Goal: Obtain resource: Obtain resource

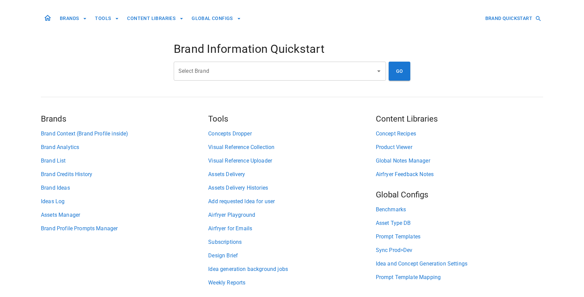
click at [242, 70] on input "Select Brand" at bounding box center [275, 71] width 196 height 13
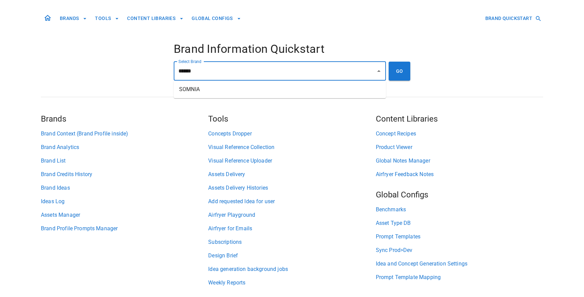
click at [272, 95] on li "SOMNIA" at bounding box center [280, 89] width 212 height 12
type input "******"
click at [398, 66] on button "GO" at bounding box center [400, 71] width 22 height 19
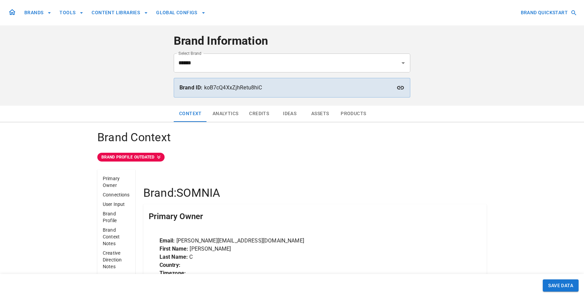
click at [354, 113] on button "Products" at bounding box center [353, 113] width 36 height 16
click at [361, 116] on button "Products" at bounding box center [353, 113] width 36 height 16
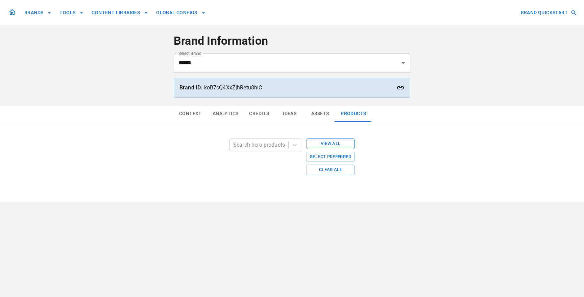
click at [343, 144] on button "View All" at bounding box center [331, 143] width 48 height 10
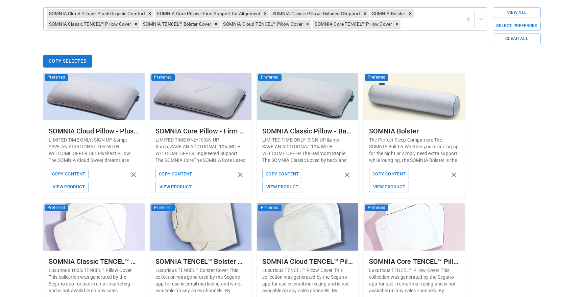
scroll to position [116, 0]
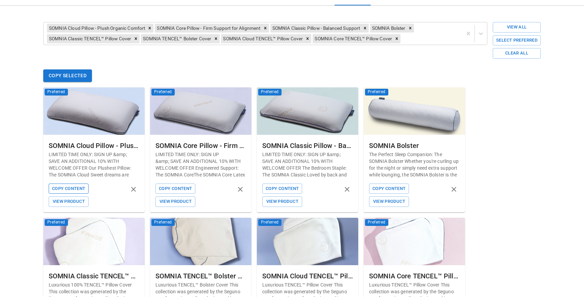
click at [81, 185] on button "Copy Content" at bounding box center [69, 188] width 40 height 10
click at [185, 185] on button "Copy Content" at bounding box center [176, 188] width 40 height 10
click at [291, 189] on button "Copy Content" at bounding box center [282, 188] width 40 height 10
click at [382, 187] on button "Copy Content" at bounding box center [389, 188] width 40 height 10
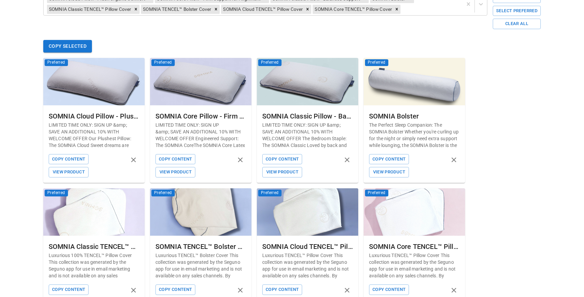
scroll to position [160, 0]
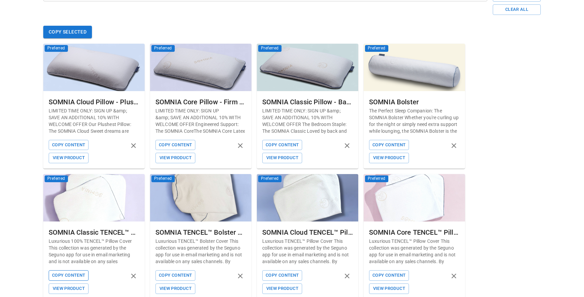
click at [54, 276] on button "Copy Content" at bounding box center [69, 275] width 40 height 10
click at [172, 277] on button "Copy Content" at bounding box center [176, 275] width 40 height 10
click at [280, 275] on button "Copy Content" at bounding box center [282, 275] width 40 height 10
click at [388, 277] on button "Copy Content" at bounding box center [389, 275] width 40 height 10
